Goal: Navigation & Orientation: Find specific page/section

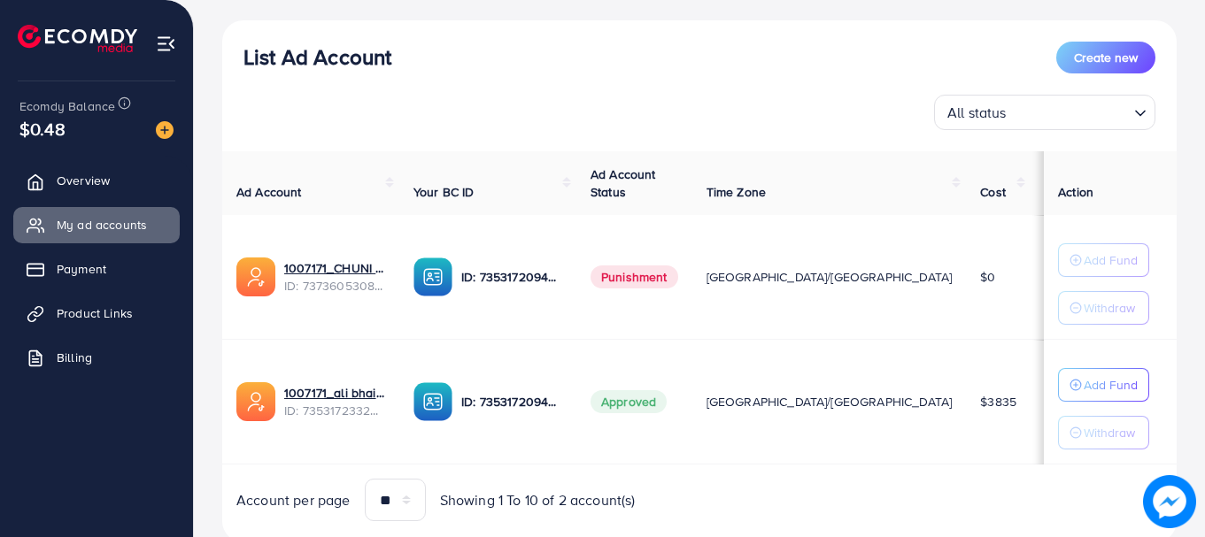
scroll to position [247, 0]
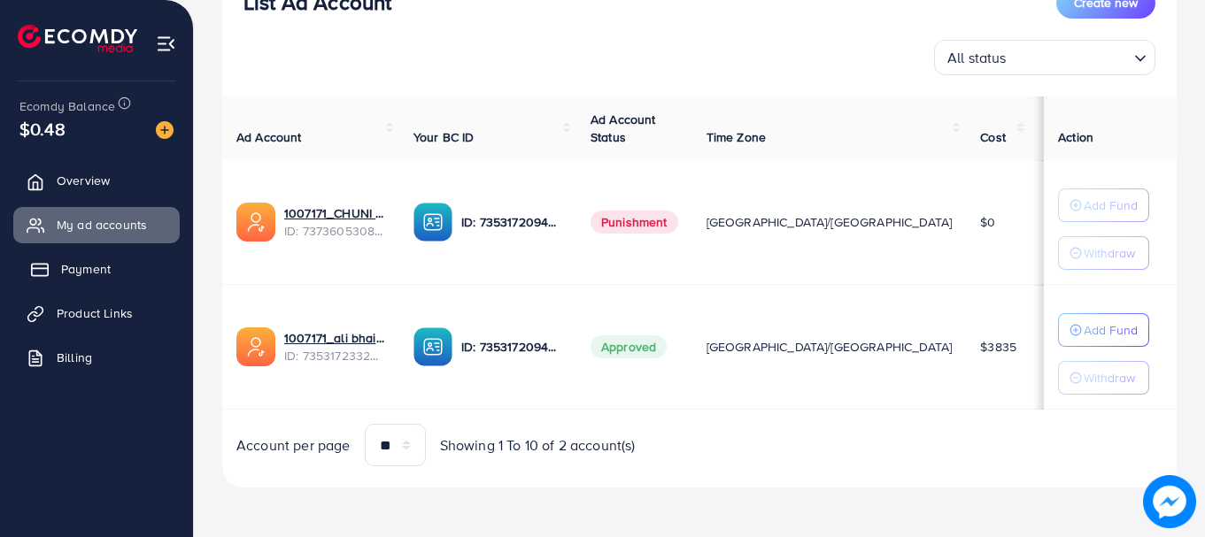
click at [100, 272] on span "Payment" at bounding box center [86, 269] width 50 height 18
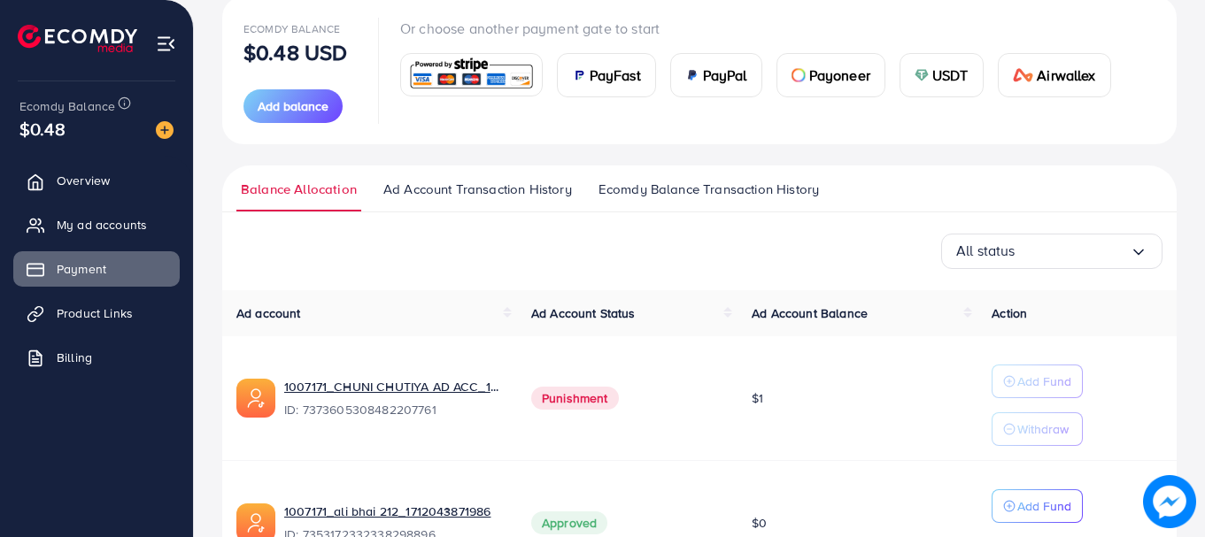
scroll to position [196, 0]
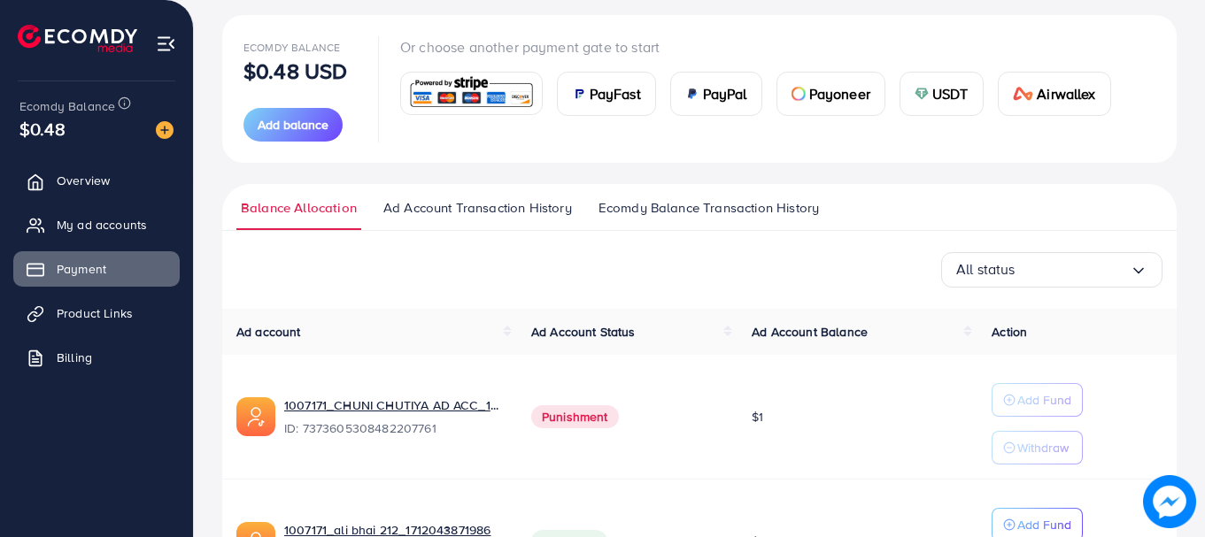
click at [655, 209] on span "Ecomdy Balance Transaction History" at bounding box center [708, 207] width 220 height 19
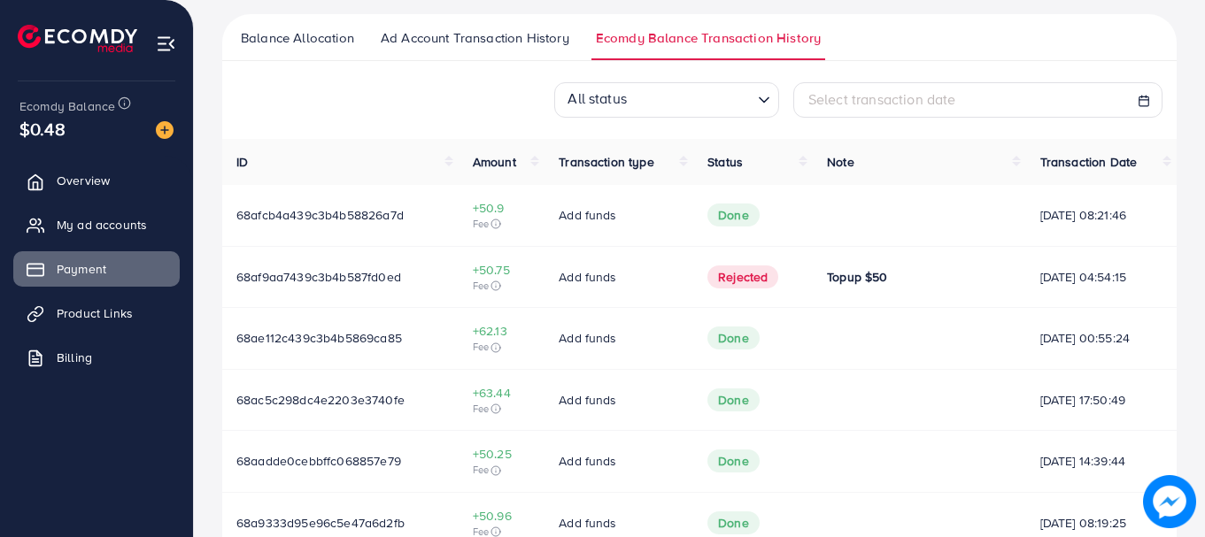
scroll to position [360, 0]
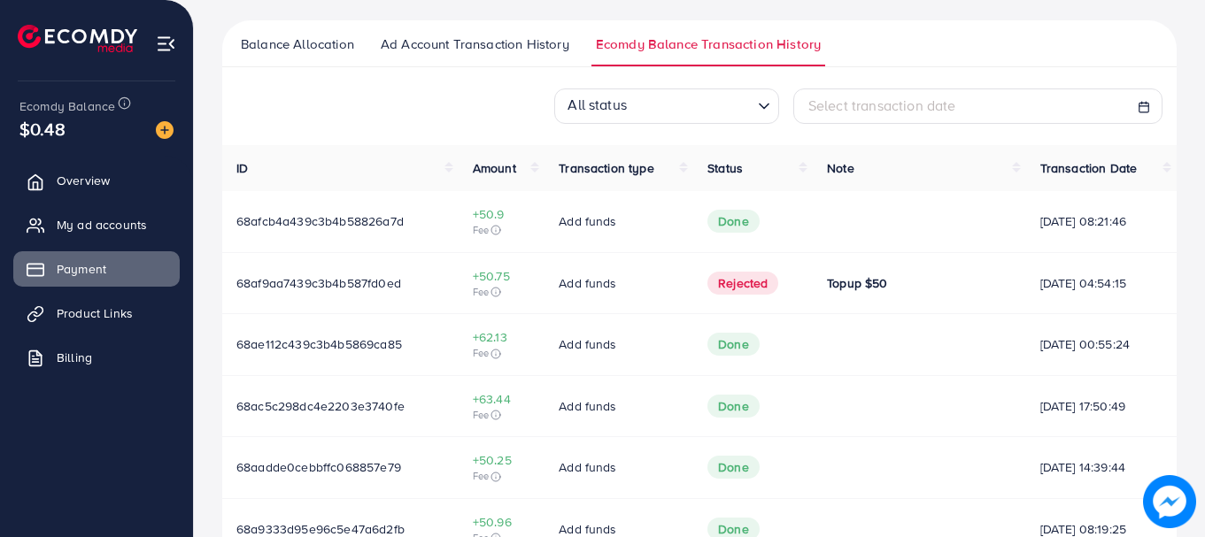
click at [301, 48] on span "Balance Allocation" at bounding box center [297, 44] width 113 height 19
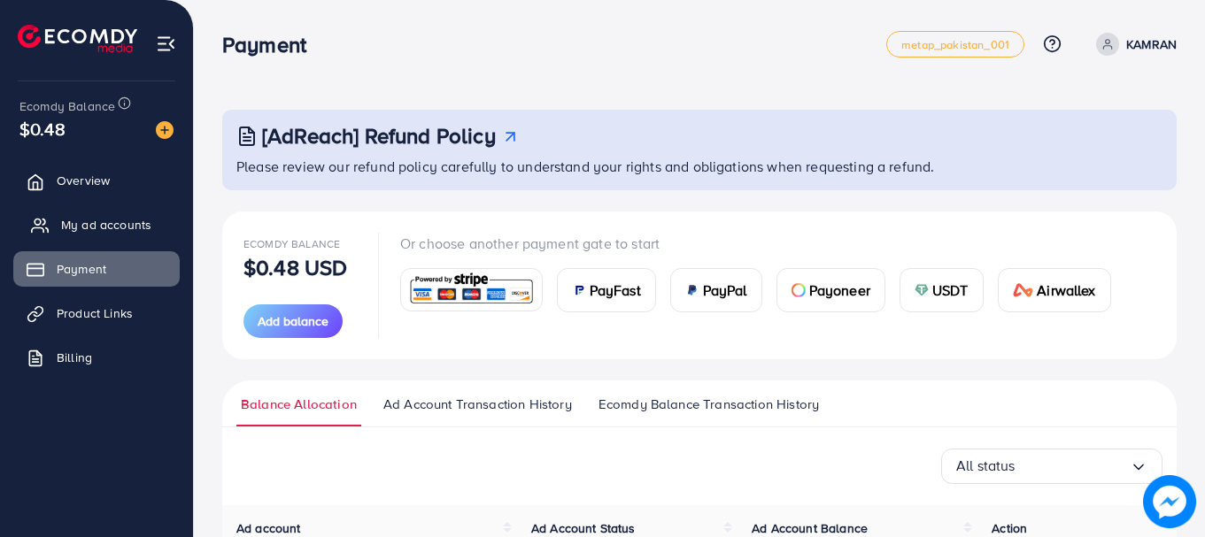
click at [146, 232] on span "My ad accounts" at bounding box center [106, 225] width 90 height 18
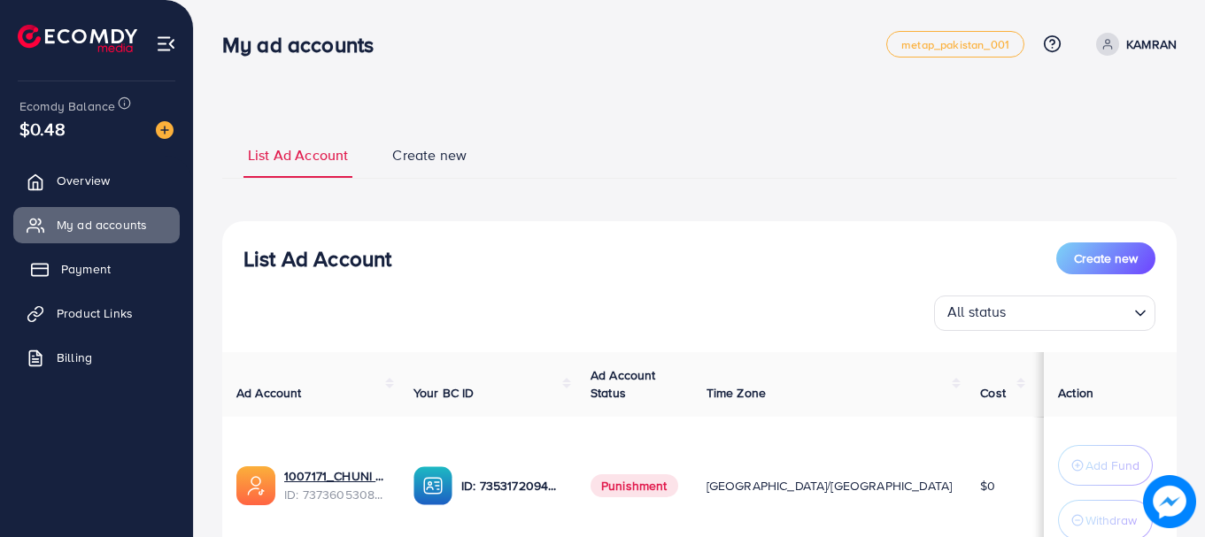
click at [127, 268] on link "Payment" at bounding box center [96, 268] width 166 height 35
